Goal: Information Seeking & Learning: Learn about a topic

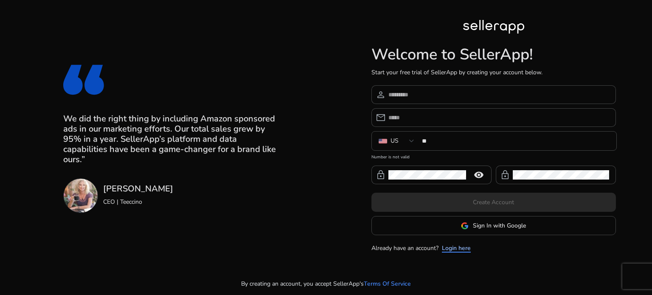
click at [460, 247] on link "Login here" at bounding box center [456, 248] width 29 height 9
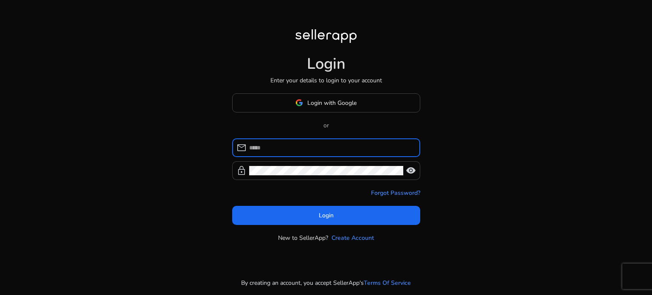
drag, startPoint x: 300, startPoint y: 106, endPoint x: 304, endPoint y: 101, distance: 5.8
click at [300, 106] on img at bounding box center [299, 103] width 8 height 8
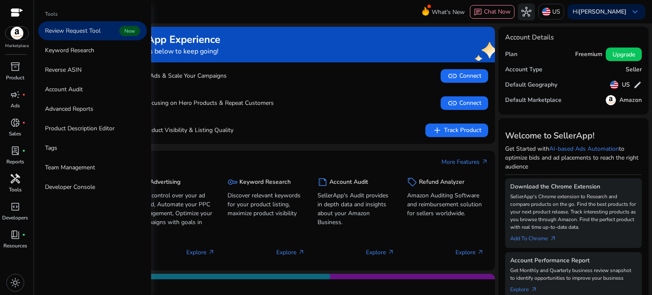
click at [18, 182] on span "handyman" at bounding box center [15, 179] width 10 height 10
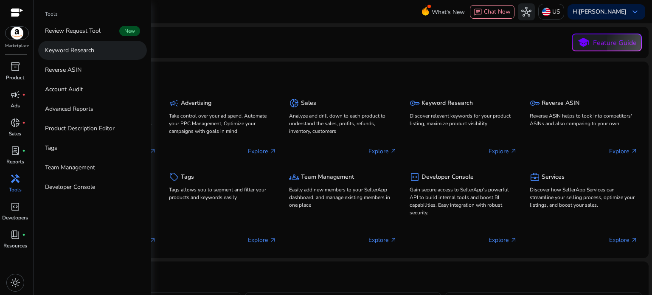
click at [76, 51] on p "Keyword Research" at bounding box center [69, 50] width 49 height 9
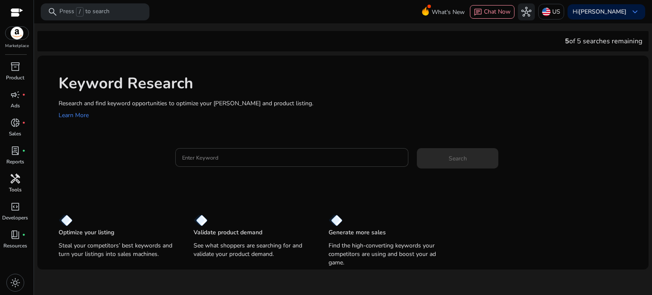
click at [203, 161] on input "Enter Keyword" at bounding box center [292, 157] width 220 height 9
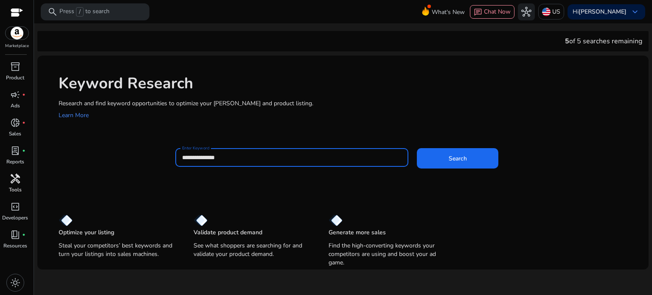
type input "**********"
click at [417, 148] on button "Search" at bounding box center [457, 158] width 81 height 20
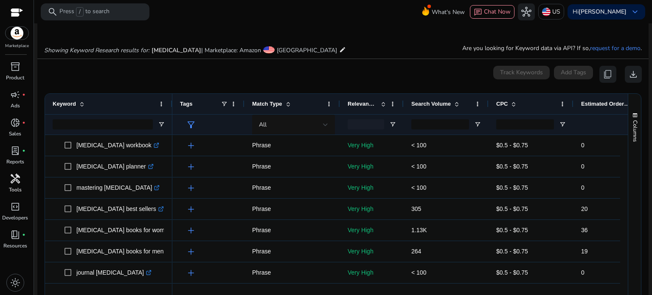
scroll to position [101, 0]
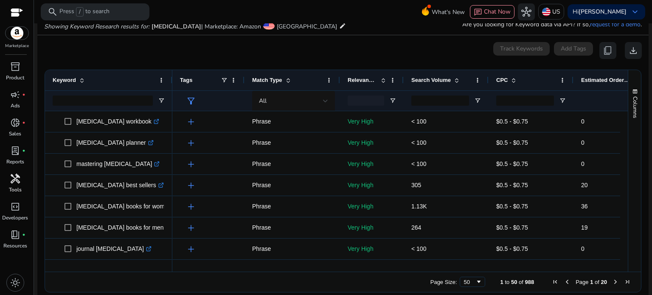
click at [456, 77] on span at bounding box center [456, 80] width 7 height 7
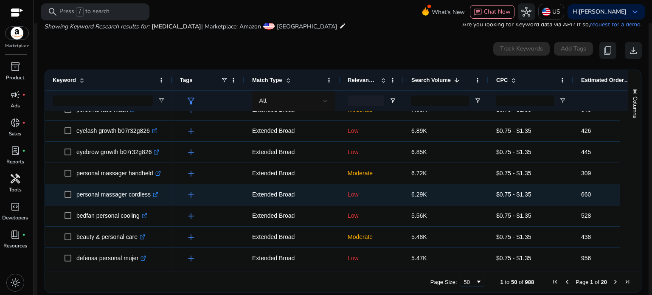
scroll to position [675, 0]
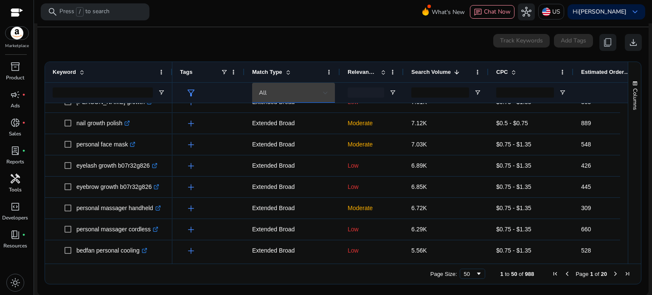
click at [326, 91] on div at bounding box center [325, 92] width 5 height 3
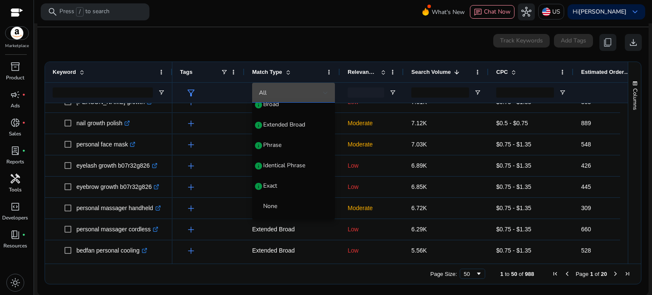
click at [377, 91] on div at bounding box center [326, 147] width 652 height 295
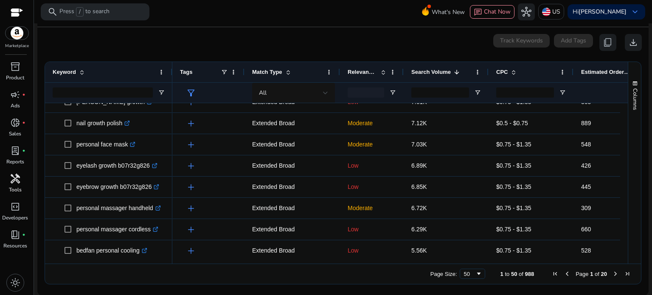
click at [357, 91] on div at bounding box center [366, 92] width 36 height 10
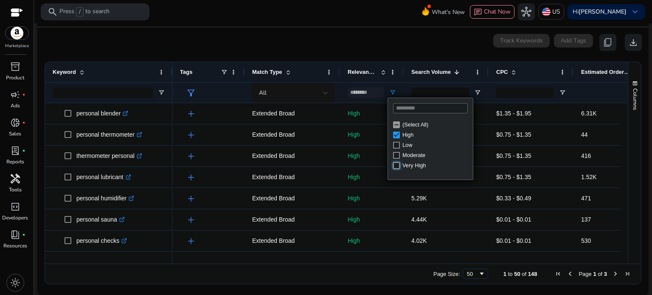
type input "**********"
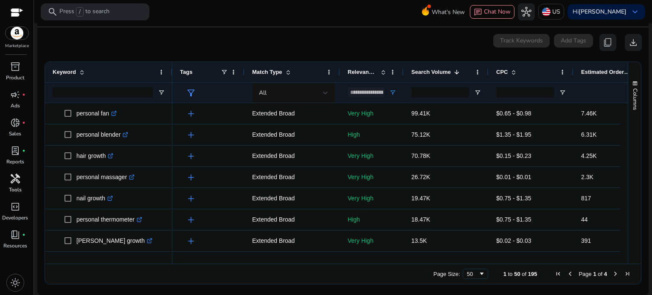
click at [353, 38] on div "0 keyword(s) selected Track Keywords Add Tags content_copy download" at bounding box center [342, 42] width 597 height 17
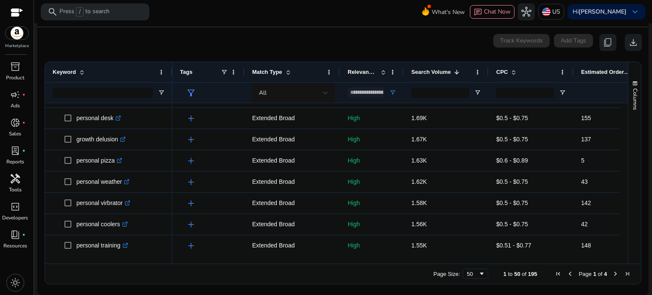
click at [612, 273] on span "Next Page" at bounding box center [615, 273] width 7 height 7
click at [613, 273] on span "Next Page" at bounding box center [615, 273] width 7 height 7
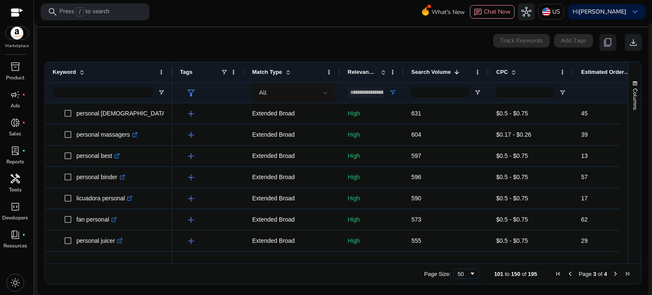
click at [567, 275] on span "Previous Page" at bounding box center [570, 273] width 7 height 7
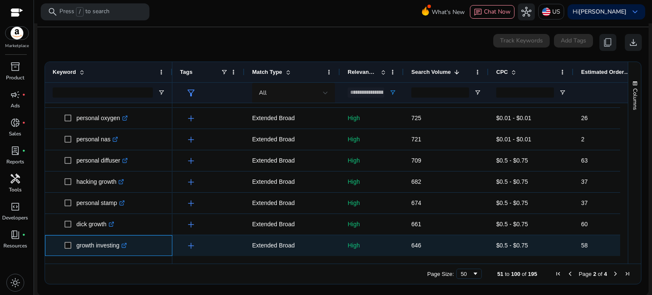
click at [126, 246] on icon ".st0{fill:#2c8af8}" at bounding box center [124, 246] width 6 height 6
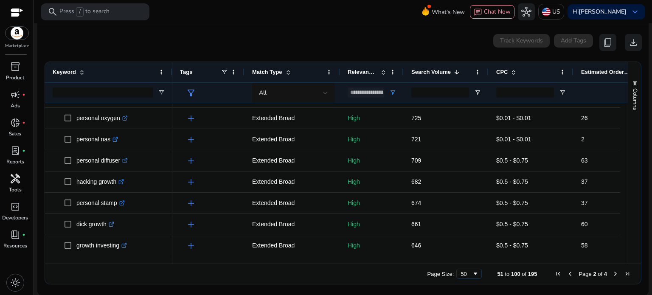
click at [612, 273] on span "Next Page" at bounding box center [615, 273] width 7 height 7
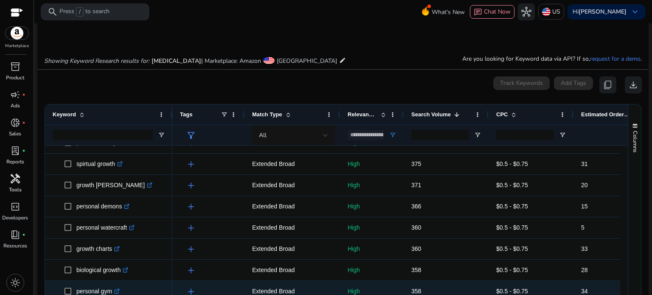
scroll to position [715, 0]
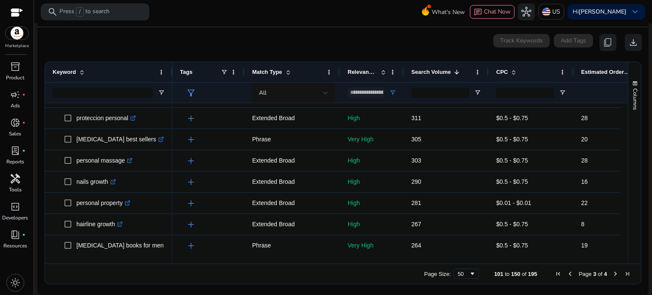
click at [612, 273] on span "Next Page" at bounding box center [615, 273] width 7 height 7
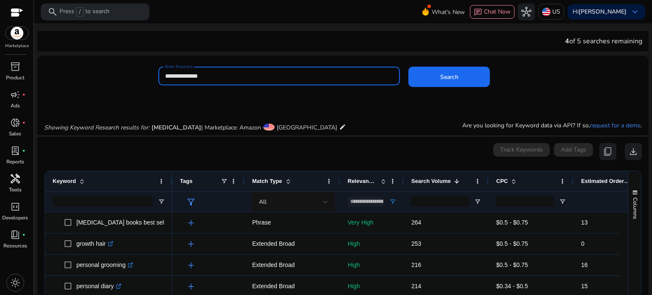
click at [199, 76] on input "**********" at bounding box center [279, 75] width 228 height 9
type input "*"
type input "**********"
click at [408, 67] on button "Search" at bounding box center [448, 77] width 81 height 20
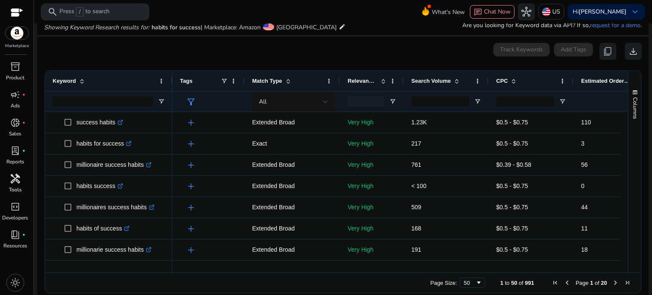
scroll to position [101, 0]
click at [612, 281] on span "Next Page" at bounding box center [615, 281] width 7 height 7
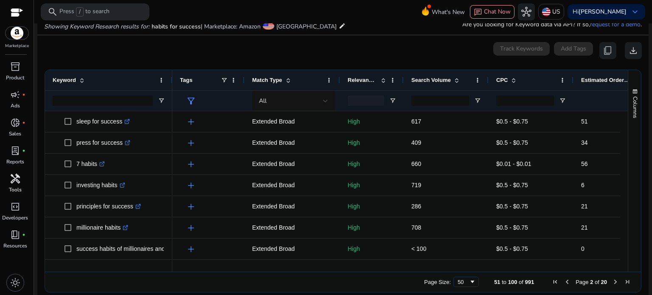
click at [612, 281] on span "Next Page" at bounding box center [615, 281] width 7 height 7
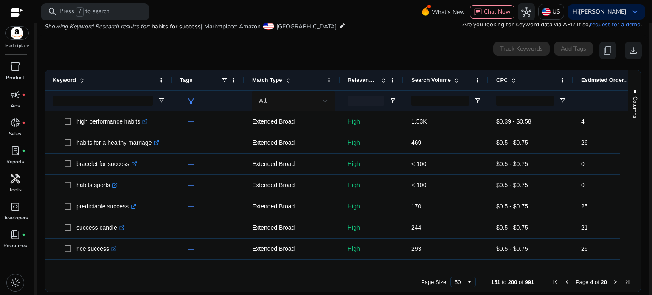
click at [612, 281] on span "Next Page" at bounding box center [615, 281] width 7 height 7
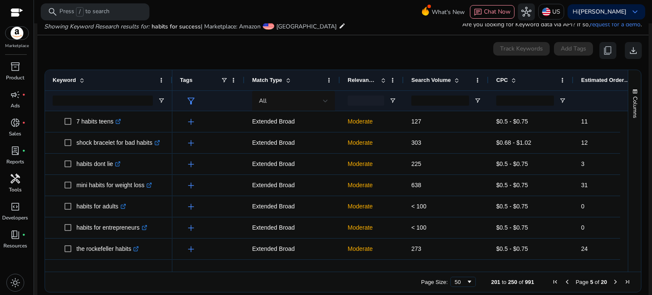
click at [612, 281] on span "Next Page" at bounding box center [615, 281] width 7 height 7
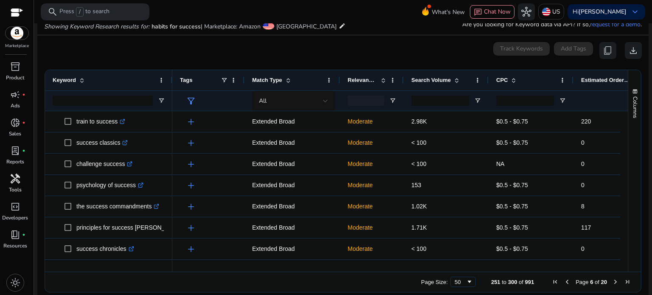
click at [612, 280] on span "Next Page" at bounding box center [615, 281] width 7 height 7
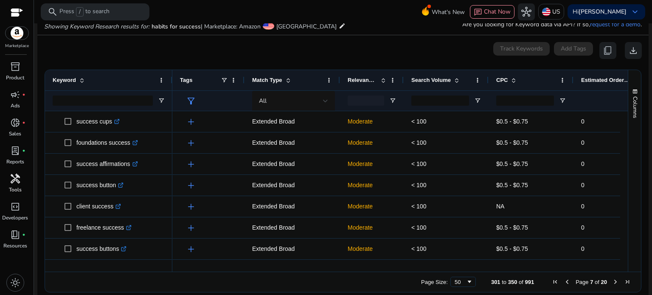
click at [612, 280] on span "Next Page" at bounding box center [615, 281] width 7 height 7
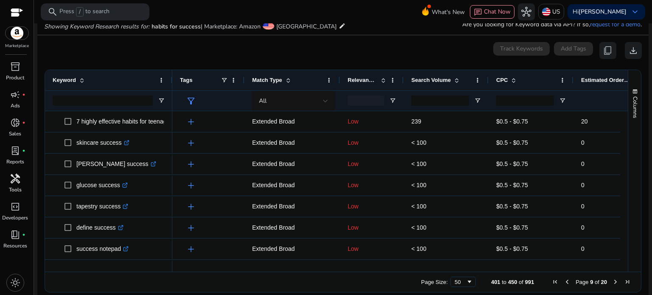
click at [612, 280] on span "Next Page" at bounding box center [615, 281] width 7 height 7
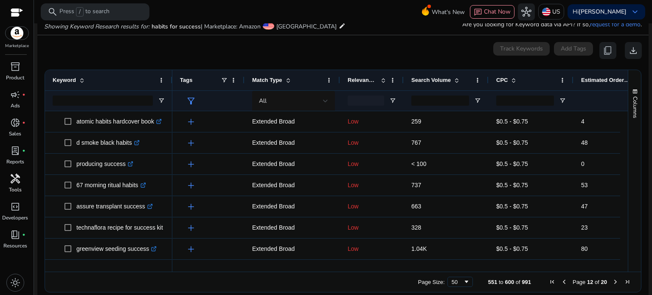
click at [612, 280] on span "Next Page" at bounding box center [615, 281] width 7 height 7
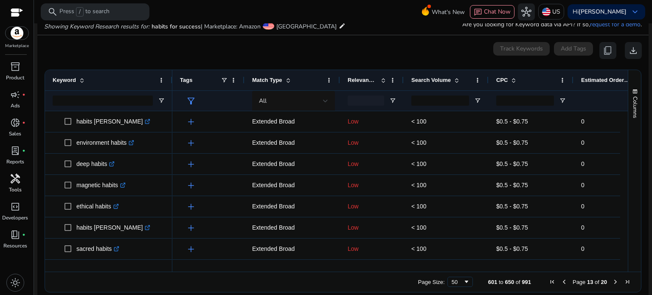
click at [561, 282] on span "Previous Page" at bounding box center [564, 281] width 7 height 7
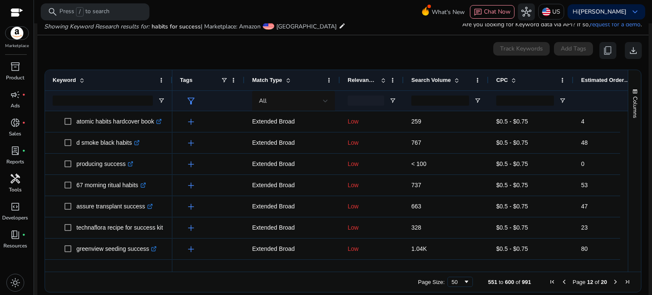
click at [561, 282] on span "Previous Page" at bounding box center [564, 281] width 7 height 7
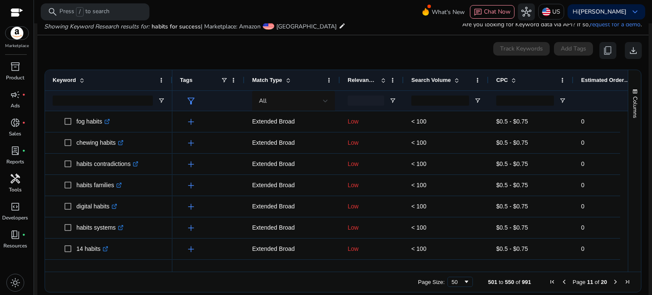
click at [561, 282] on span "Previous Page" at bounding box center [564, 281] width 7 height 7
click at [559, 282] on span "Page 10 of 20" at bounding box center [589, 281] width 87 height 7
click at [559, 282] on span "Page 9 of 20" at bounding box center [591, 281] width 84 height 7
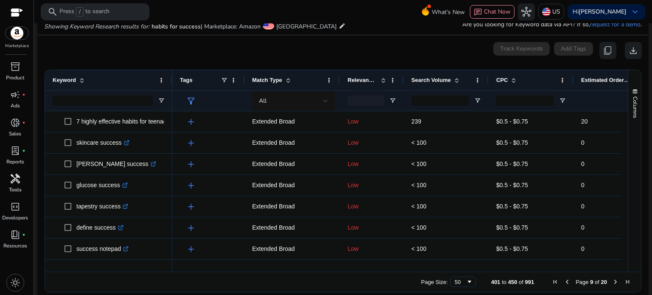
click at [559, 282] on span "Page 9 of 20" at bounding box center [591, 281] width 84 height 7
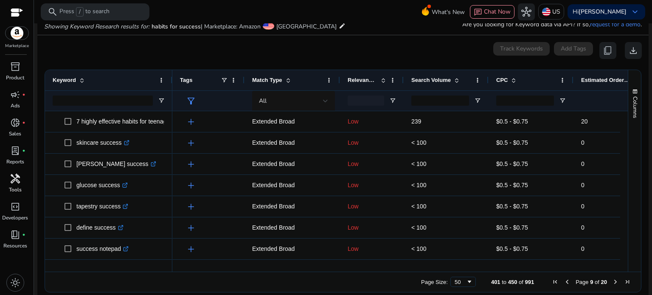
click at [564, 282] on span "Previous Page" at bounding box center [567, 281] width 7 height 7
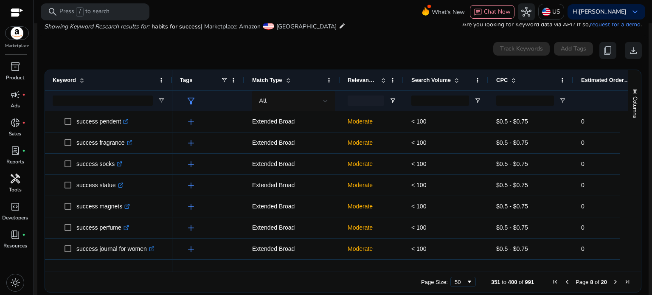
drag, startPoint x: 562, startPoint y: 282, endPoint x: 550, endPoint y: 283, distance: 12.3
click at [550, 283] on span "Page 8 of 20" at bounding box center [591, 281] width 84 height 7
click at [552, 283] on span "First Page" at bounding box center [555, 281] width 7 height 7
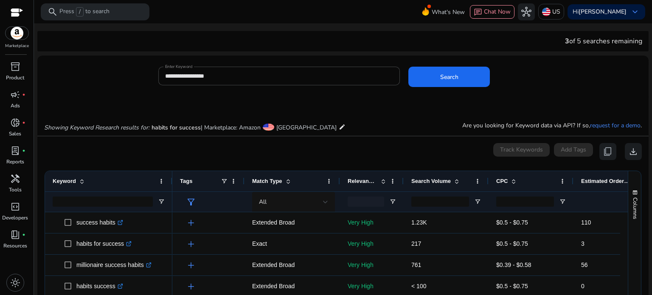
scroll to position [101, 0]
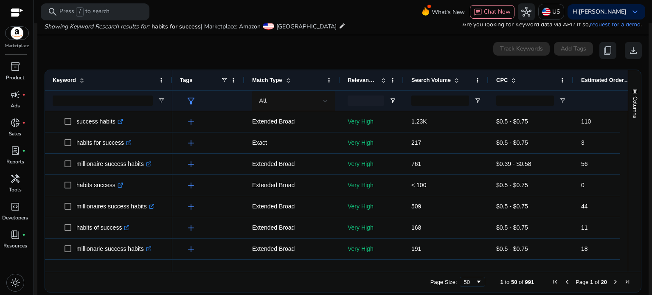
click at [613, 282] on span "Next Page" at bounding box center [615, 281] width 7 height 7
